Goal: Transaction & Acquisition: Purchase product/service

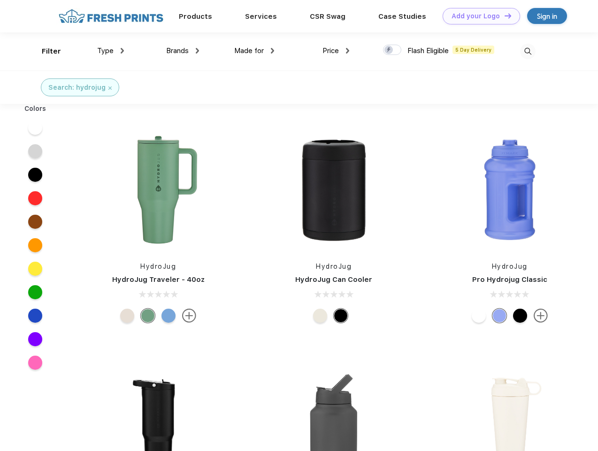
click at [478, 16] on link "Add your Logo Design Tool" at bounding box center [481, 16] width 77 height 16
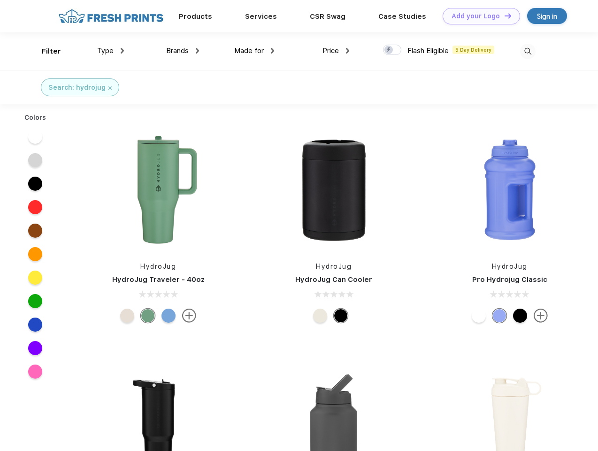
click at [0, 0] on div "Design Tool" at bounding box center [0, 0] width 0 height 0
click at [504, 15] on link "Add your Logo Design Tool" at bounding box center [481, 16] width 77 height 16
click at [45, 51] on div "Filter" at bounding box center [51, 51] width 19 height 11
click at [111, 51] on span "Type" at bounding box center [105, 50] width 16 height 8
click at [183, 51] on span "Brands" at bounding box center [177, 50] width 23 height 8
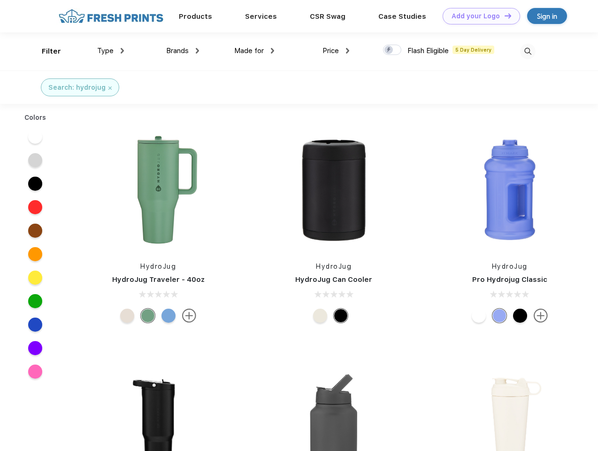
click at [254, 51] on span "Made for" at bounding box center [249, 50] width 30 height 8
click at [336, 51] on span "Price" at bounding box center [330, 50] width 16 height 8
click at [392, 50] on div at bounding box center [392, 50] width 18 height 10
click at [389, 50] on input "checkbox" at bounding box center [386, 47] width 6 height 6
click at [527, 51] on img at bounding box center [527, 51] width 15 height 15
